Goal: Task Accomplishment & Management: Use online tool/utility

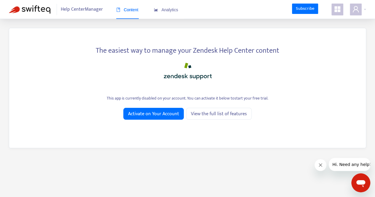
click at [321, 165] on icon "Close message from company" at bounding box center [320, 165] width 3 height 3
click at [20, 8] on img at bounding box center [30, 9] width 42 height 8
click at [362, 8] on div at bounding box center [358, 10] width 16 height 12
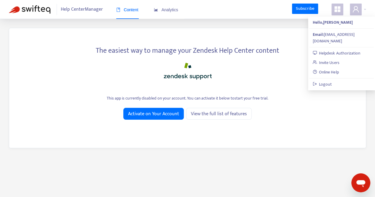
click at [336, 7] on icon "appstore" at bounding box center [338, 9] width 6 height 6
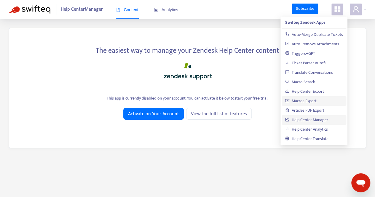
click at [305, 100] on link "Macros Export" at bounding box center [300, 101] width 31 height 7
